Goal: Information Seeking & Learning: Check status

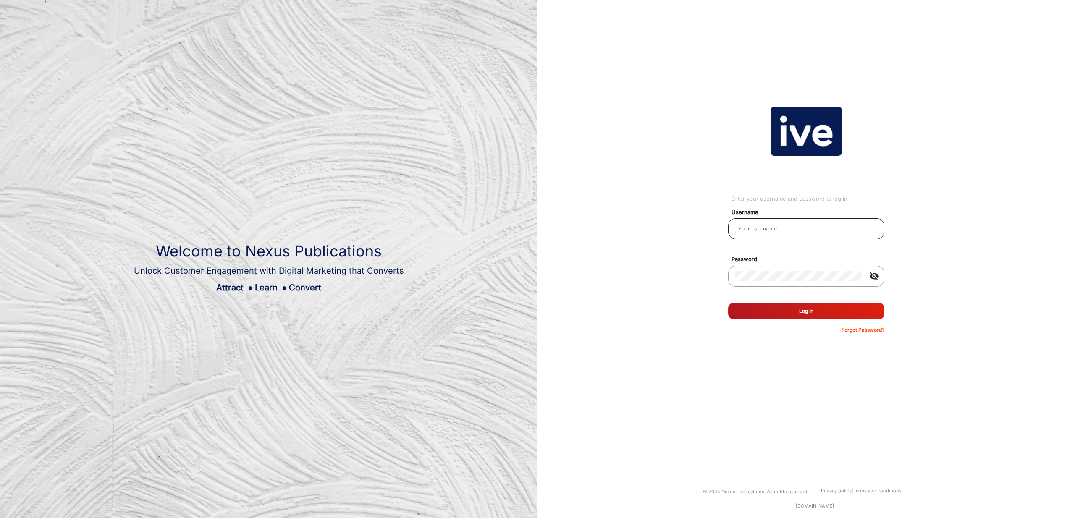
click at [802, 229] on input "email" at bounding box center [806, 229] width 143 height 10
type input "[PERSON_NAME]"
click at [823, 310] on button "Log In" at bounding box center [806, 311] width 156 height 17
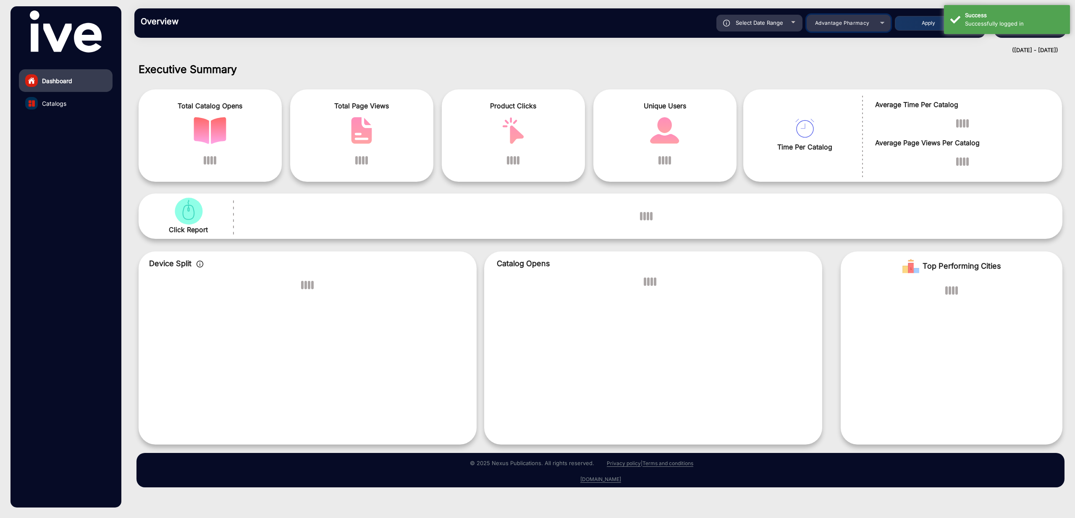
click at [851, 24] on span "Advantage Pharmacy" at bounding box center [842, 23] width 55 height 6
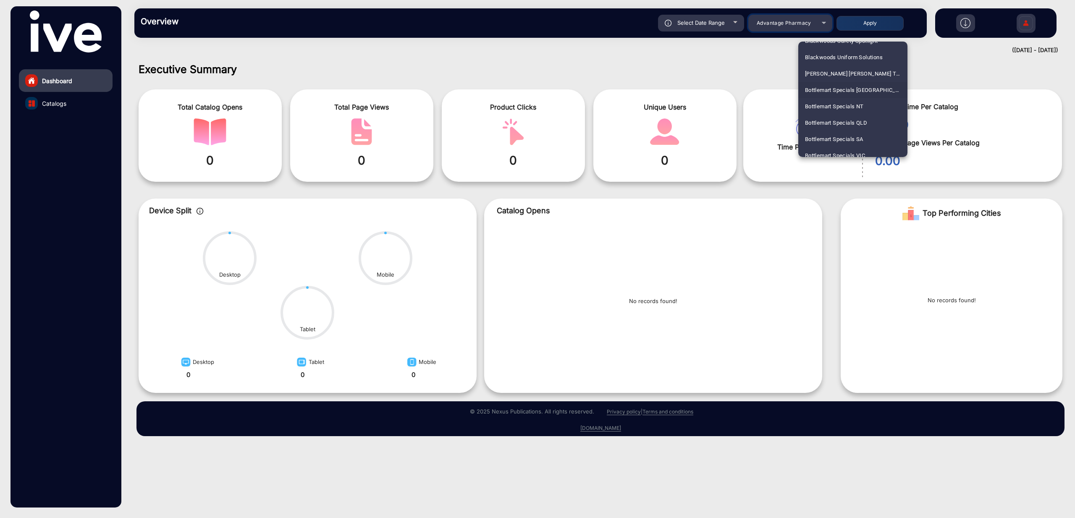
scroll to position [445, 0]
click at [854, 98] on span "Bottlemart Specials [GEOGRAPHIC_DATA]" at bounding box center [853, 99] width 96 height 16
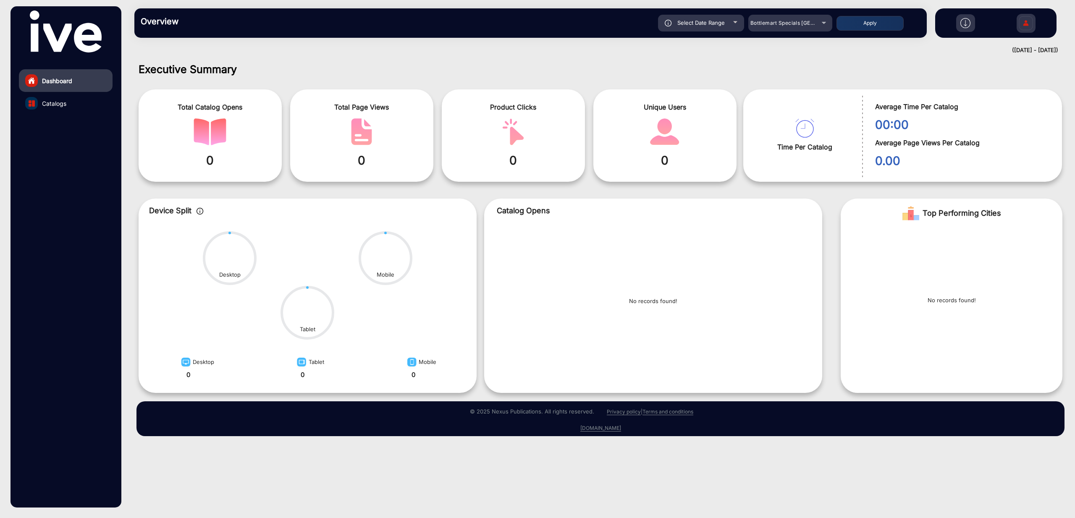
click at [705, 27] on div "Select Date Range" at bounding box center [701, 23] width 86 height 17
type input "[DATE]"
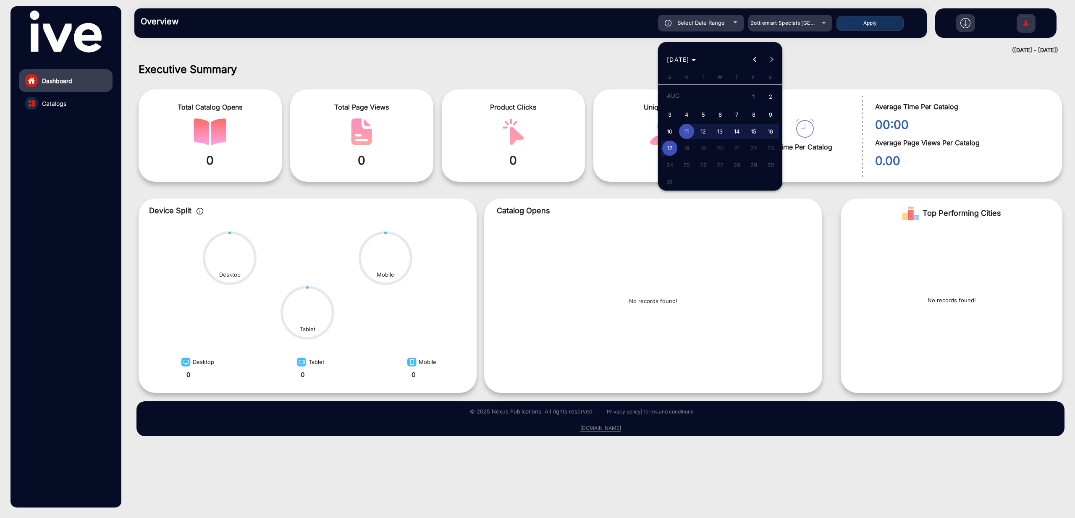
click at [755, 61] on button "Previous month" at bounding box center [754, 59] width 17 height 17
click at [754, 60] on button "Previous month" at bounding box center [754, 59] width 17 height 17
click at [669, 114] on span "1" at bounding box center [669, 112] width 15 height 15
type input "[DATE]"
click at [775, 59] on span "Next month" at bounding box center [771, 59] width 17 height 17
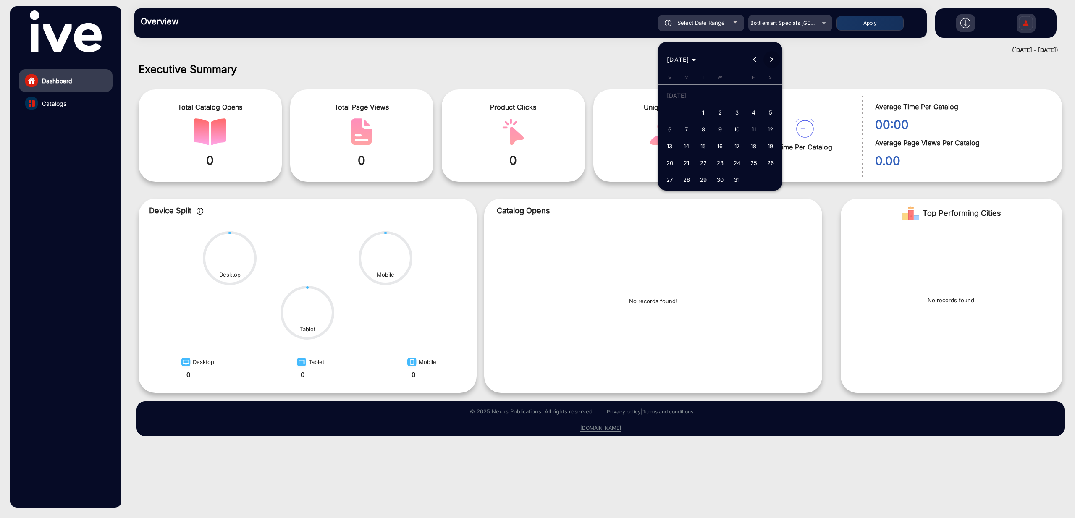
click at [775, 59] on span "Next month" at bounding box center [771, 59] width 17 height 17
click at [670, 145] on span "17" at bounding box center [669, 148] width 15 height 15
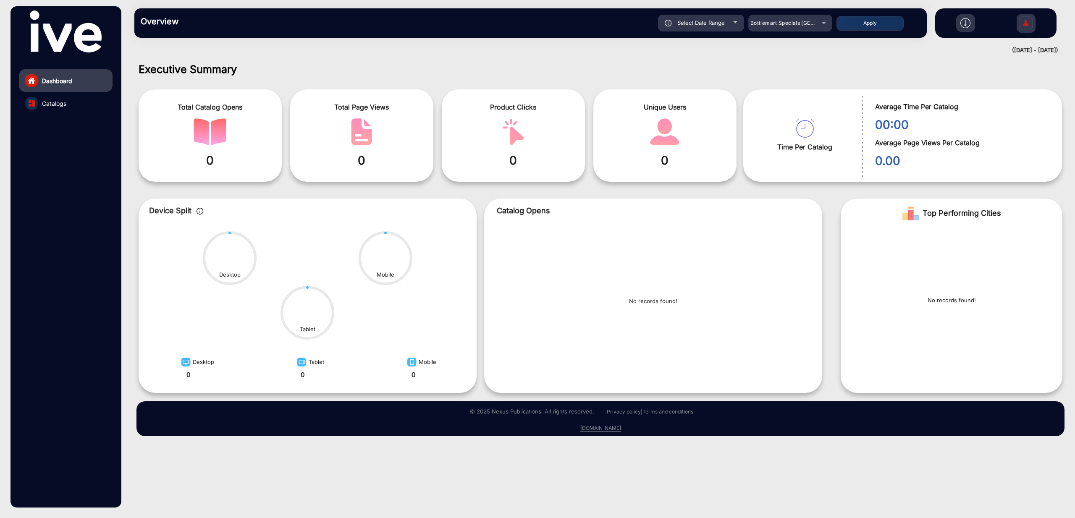
type input "[DATE]"
click at [882, 25] on button "Apply" at bounding box center [869, 23] width 67 height 15
type input "[DATE]"
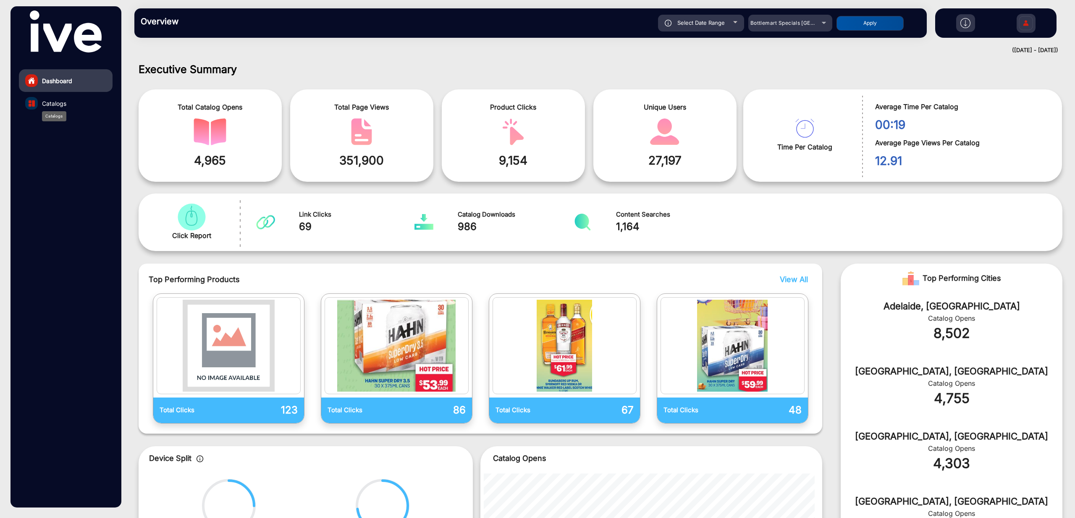
click at [65, 104] on span "Catalogs" at bounding box center [54, 103] width 24 height 9
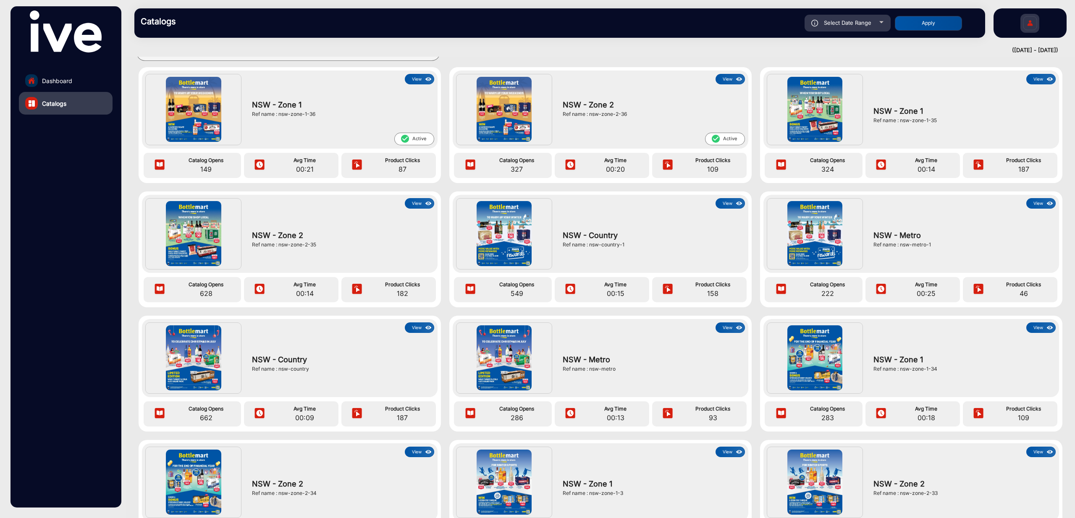
scroll to position [27, 0]
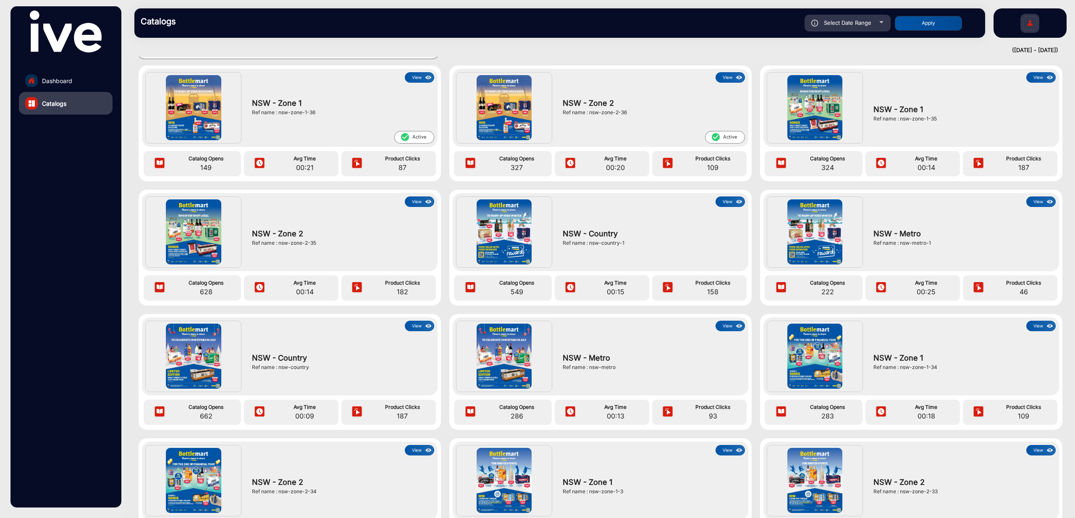
click at [1037, 77] on button "View" at bounding box center [1040, 77] width 29 height 10
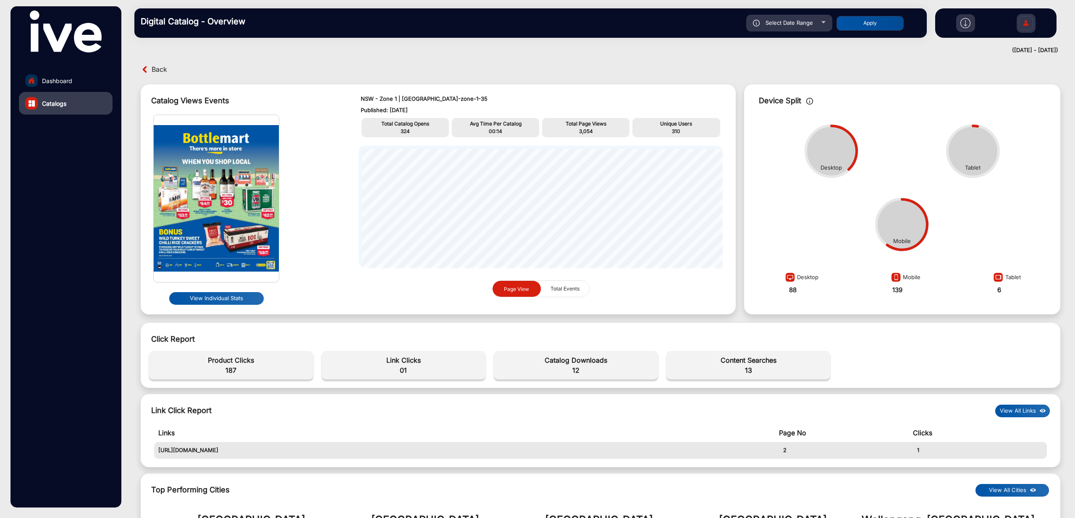
click at [161, 66] on span "Back" at bounding box center [160, 69] width 16 height 13
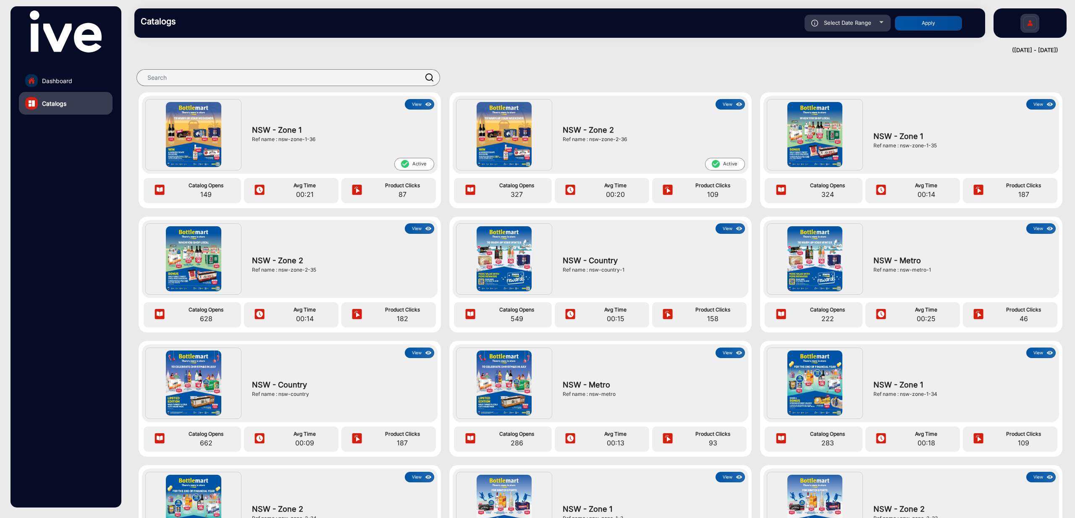
click at [1027, 24] on img at bounding box center [1030, 24] width 18 height 29
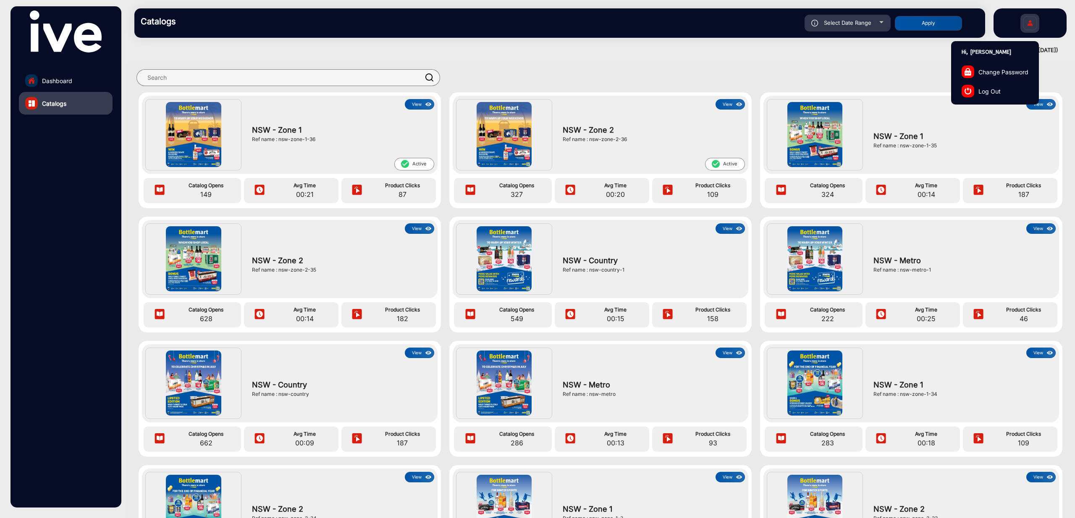
click at [874, 68] on div at bounding box center [600, 77] width 949 height 29
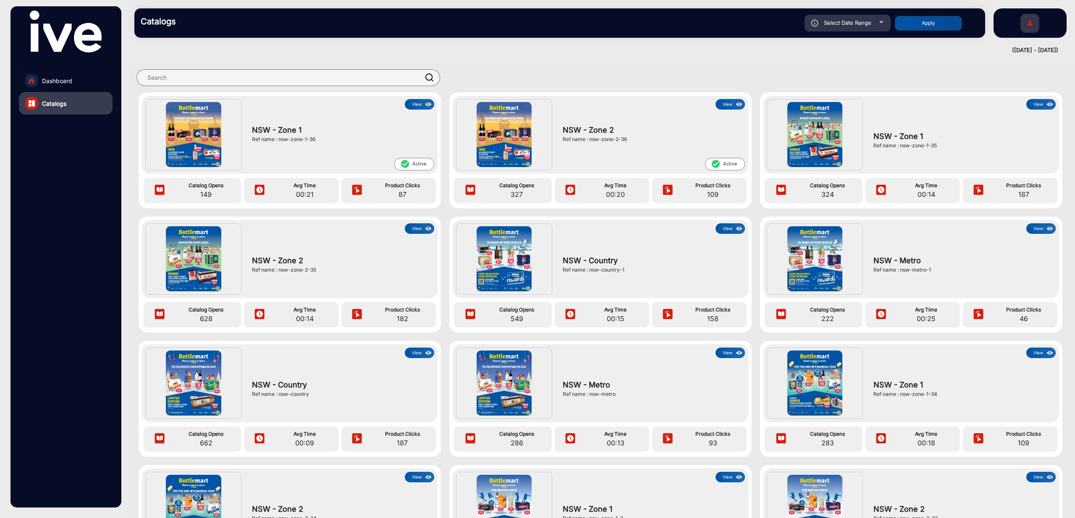
click at [417, 106] on button "View" at bounding box center [419, 104] width 29 height 10
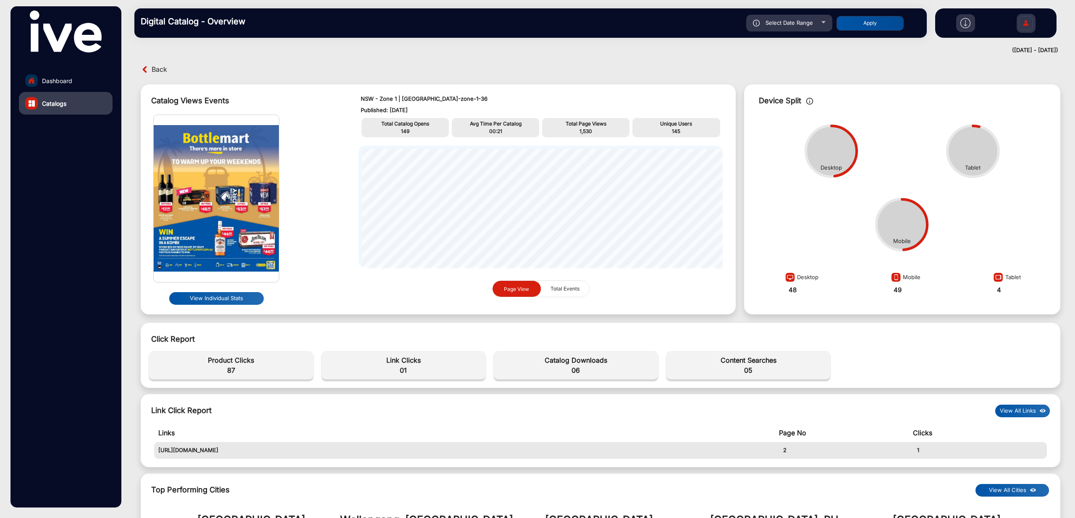
click at [154, 68] on span "Back" at bounding box center [160, 69] width 16 height 13
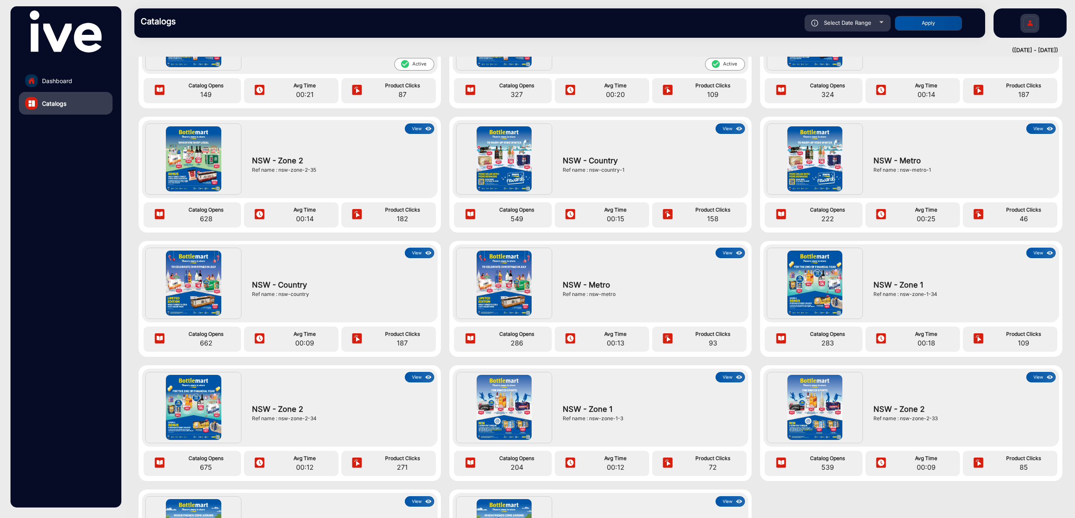
scroll to position [279, 0]
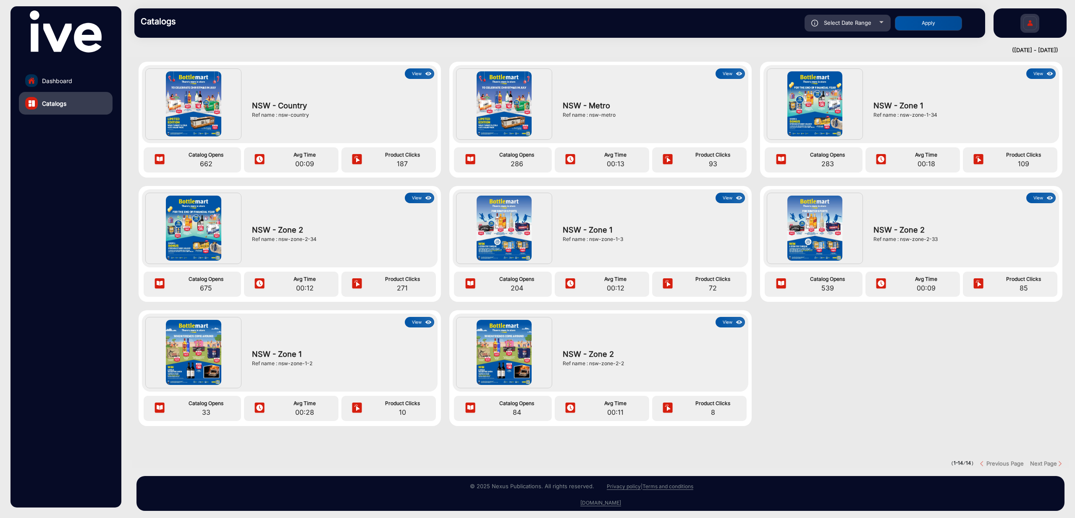
click at [415, 320] on button "View" at bounding box center [419, 322] width 29 height 10
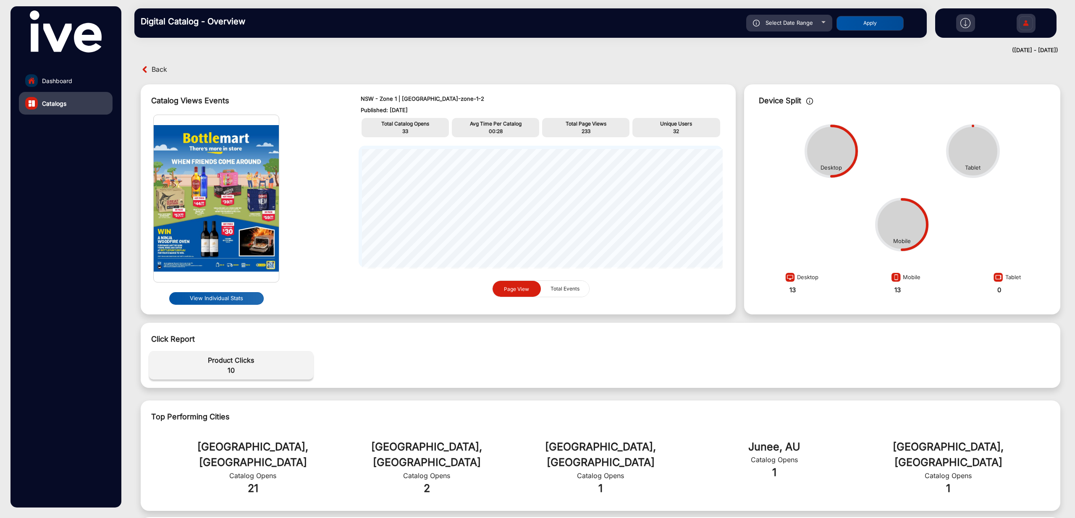
click at [789, 21] on span "Select Date Range" at bounding box center [788, 22] width 47 height 7
type input "[DATE]"
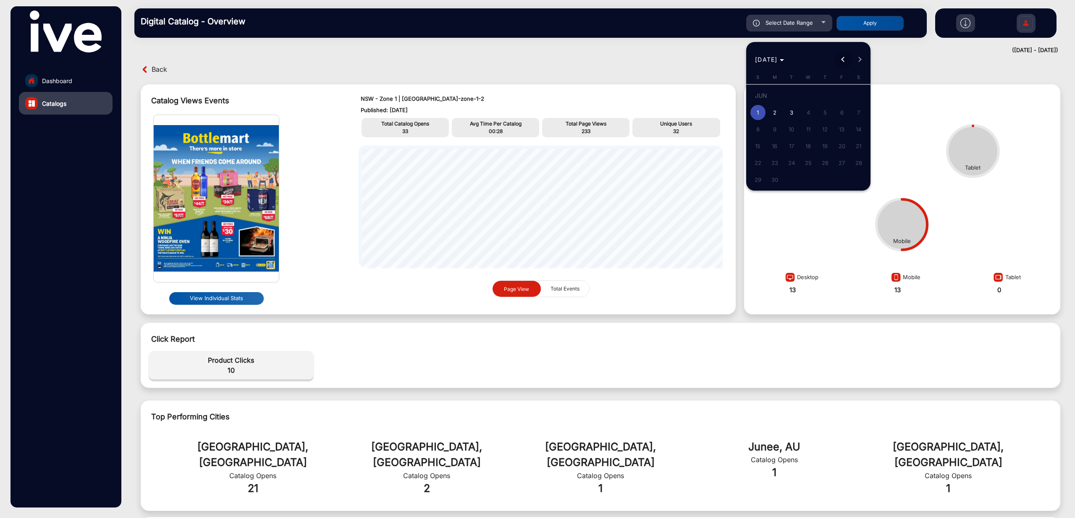
click at [845, 60] on button "Previous month" at bounding box center [843, 59] width 17 height 17
click at [809, 147] on span "21" at bounding box center [808, 148] width 15 height 15
type input "[DATE]"
click at [862, 58] on span "Next month" at bounding box center [859, 59] width 17 height 17
click at [862, 58] on div "[DATE] [DATE]" at bounding box center [808, 59] width 120 height 17
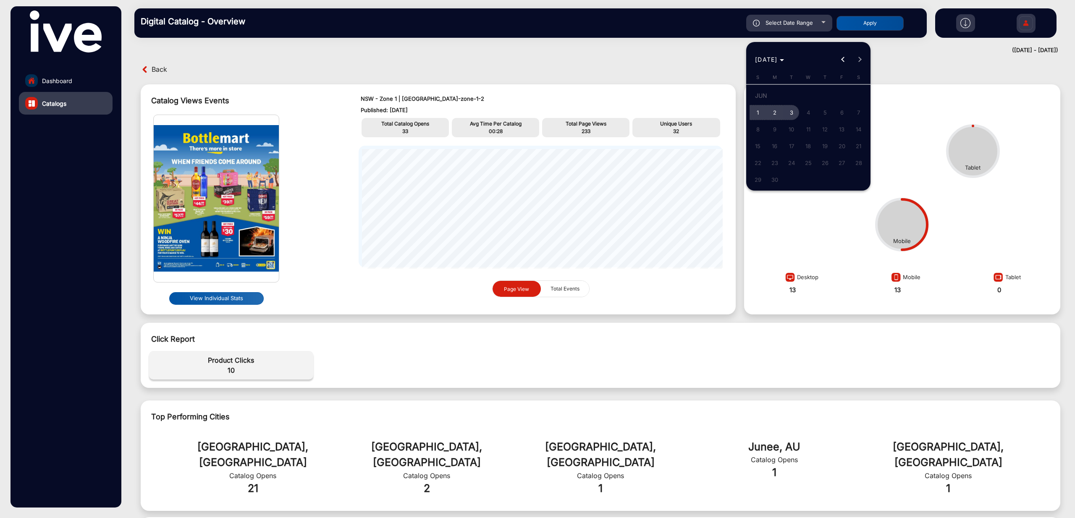
click at [787, 115] on span "3" at bounding box center [791, 112] width 15 height 15
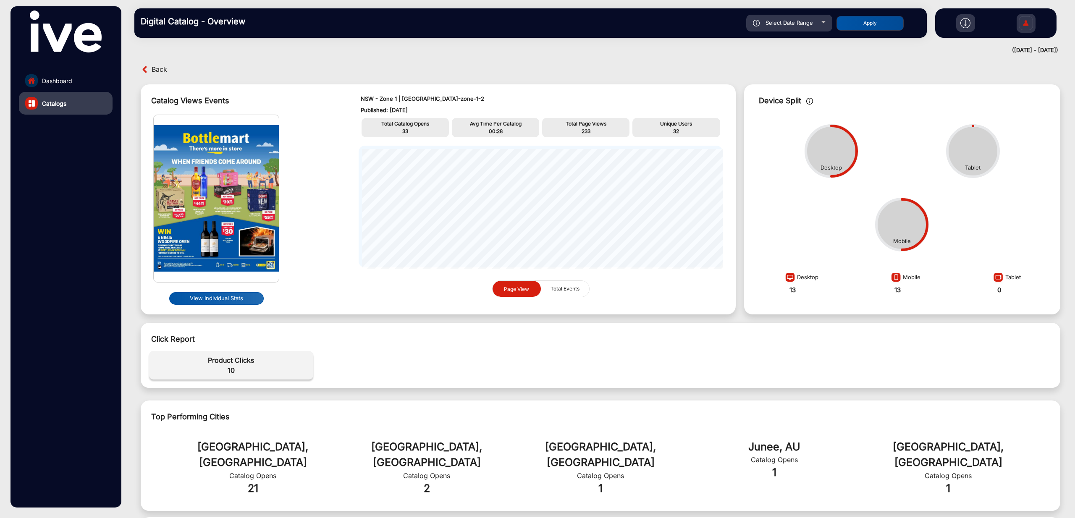
type input "[DATE]"
click at [872, 26] on button "Apply" at bounding box center [869, 23] width 67 height 15
type input "[DATE]"
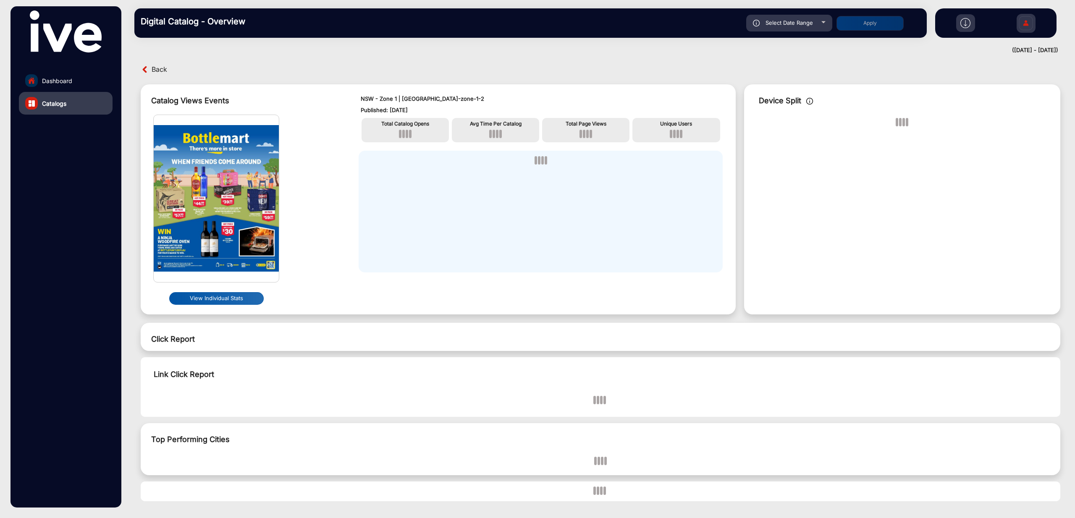
scroll to position [6, 0]
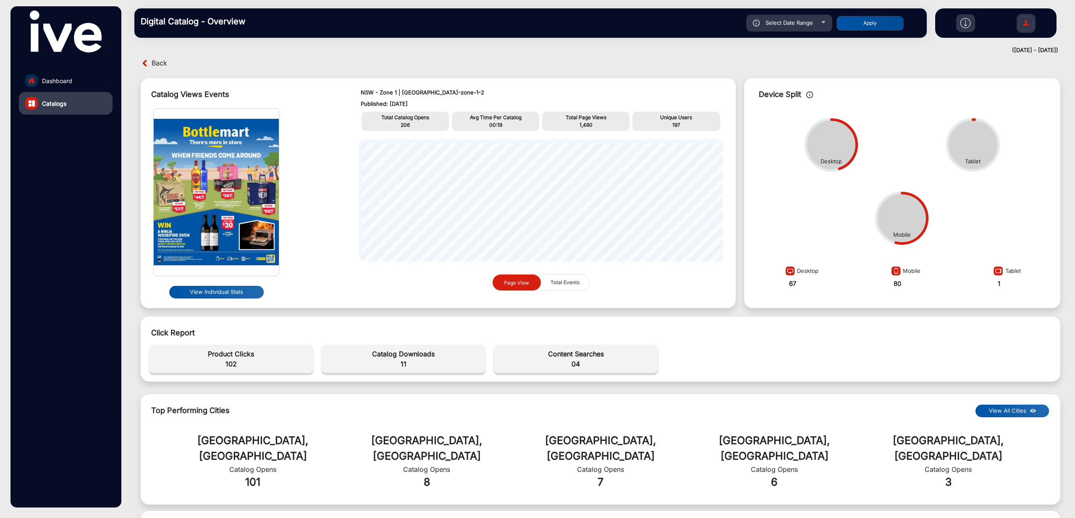
click at [156, 68] on span "Back" at bounding box center [160, 63] width 16 height 13
